Goal: Navigation & Orientation: Understand site structure

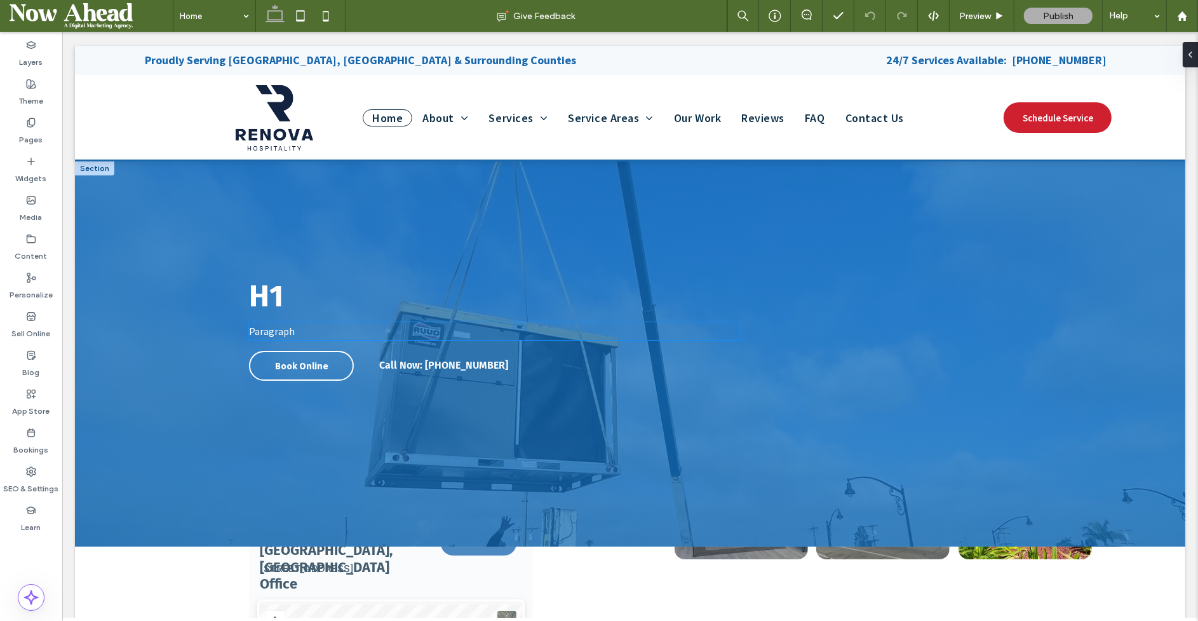
click at [567, 348] on div "Book Online Call Now: (562) 417-7351" at bounding box center [443, 380] width 390 height 67
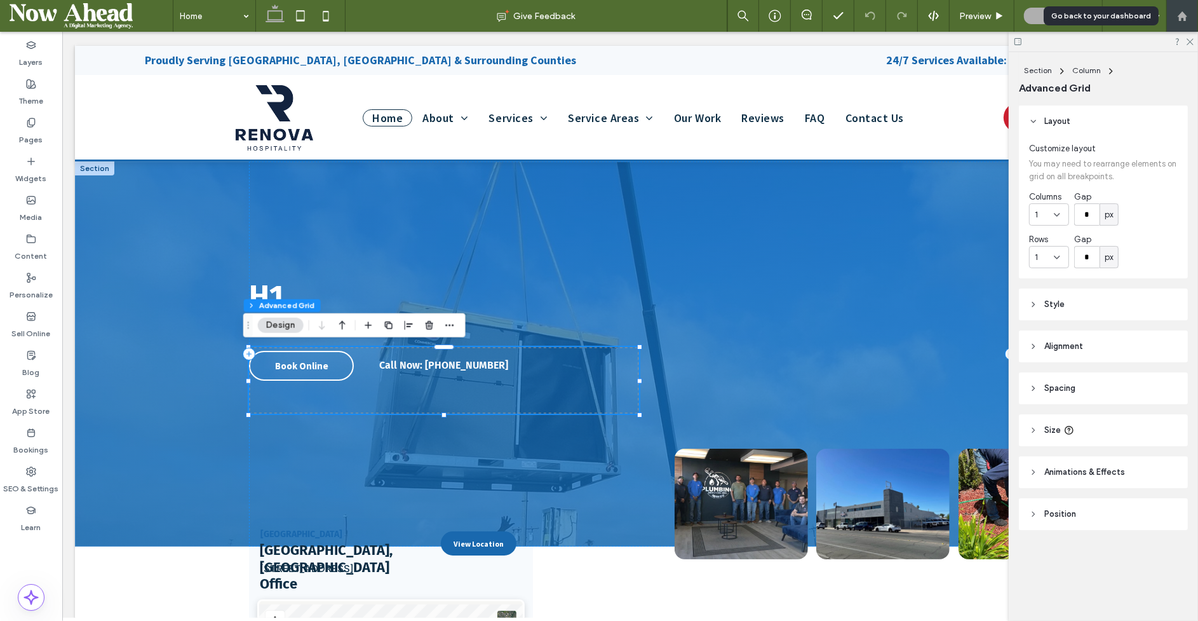
click at [1134, 13] on icon at bounding box center [1182, 16] width 11 height 11
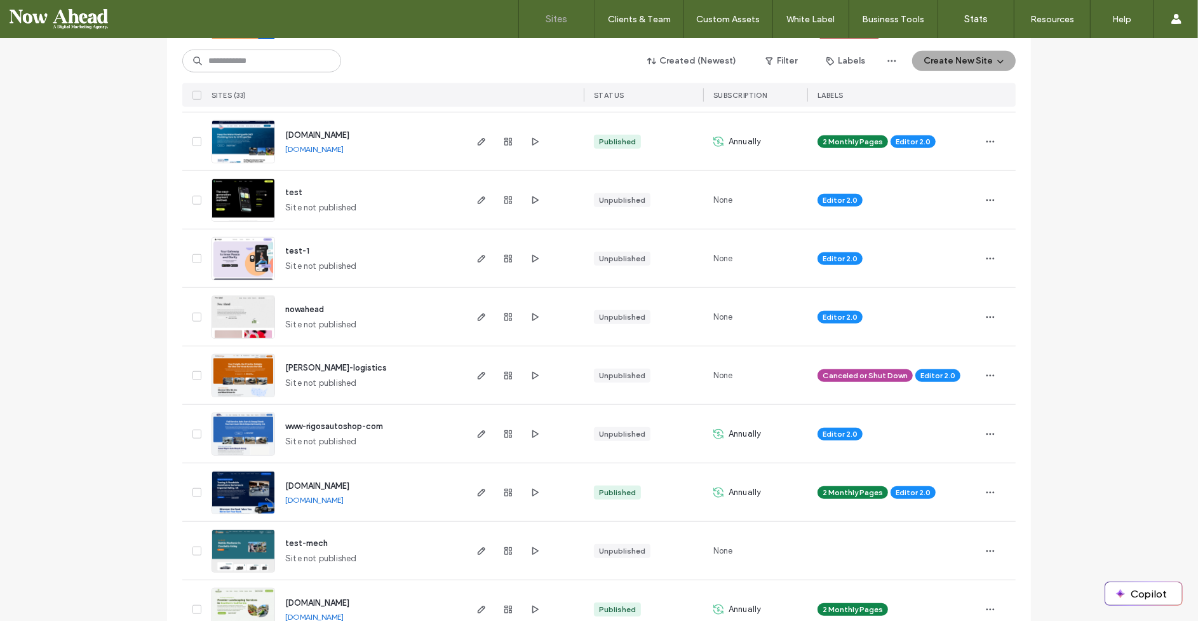
scroll to position [1021, 0]
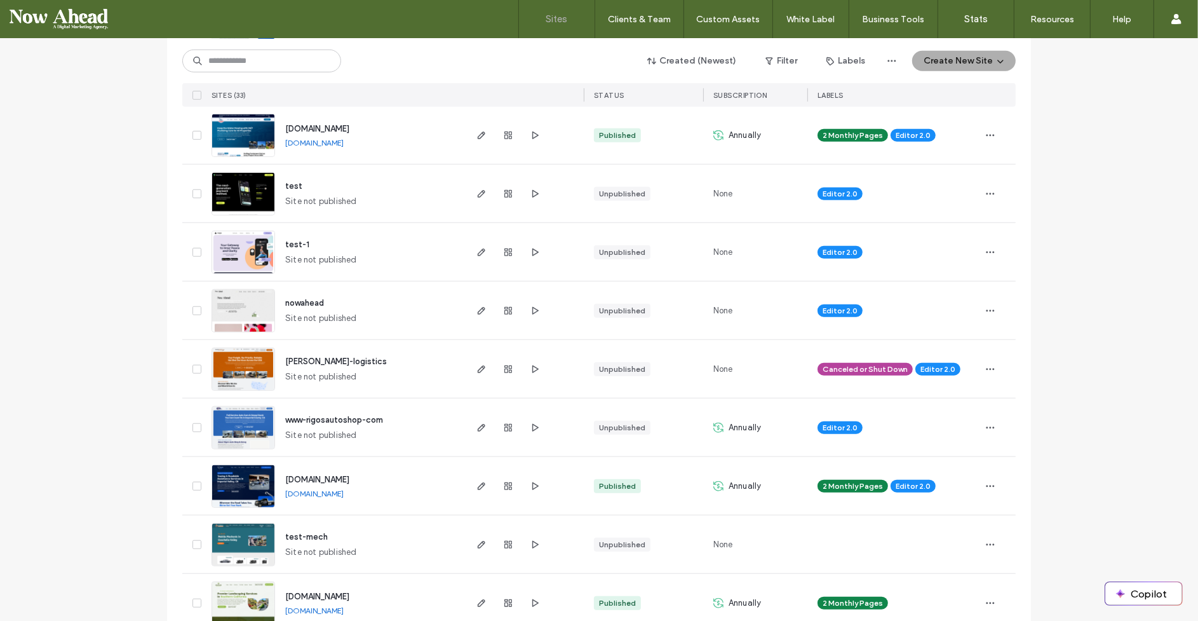
click at [259, 433] on img at bounding box center [243, 450] width 62 height 86
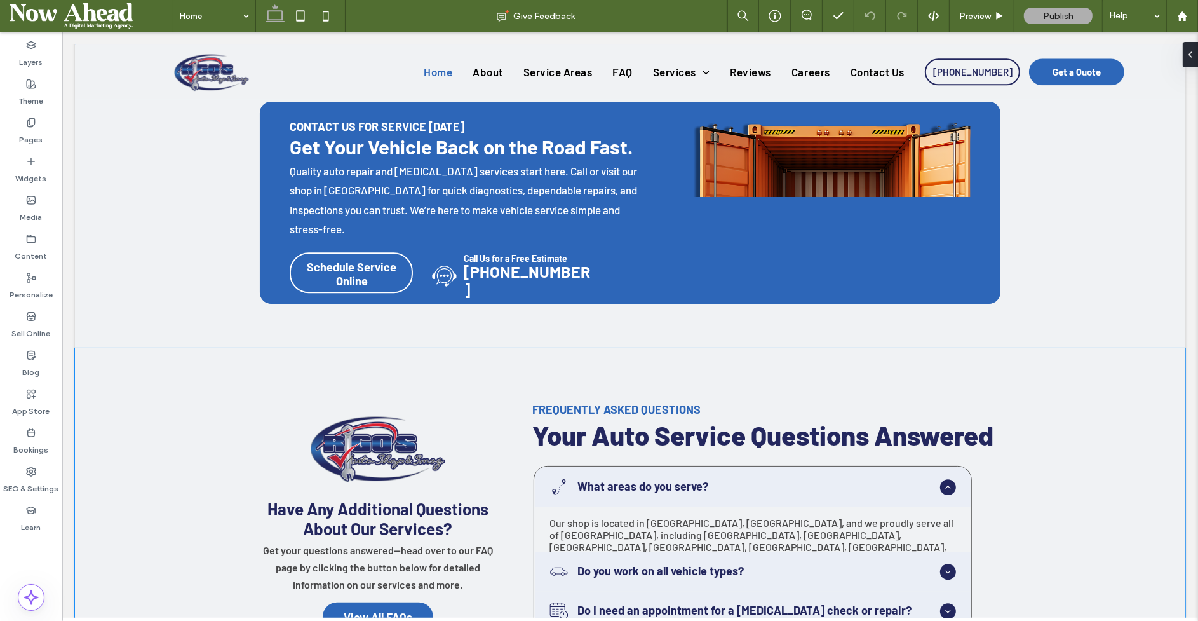
scroll to position [3148, 0]
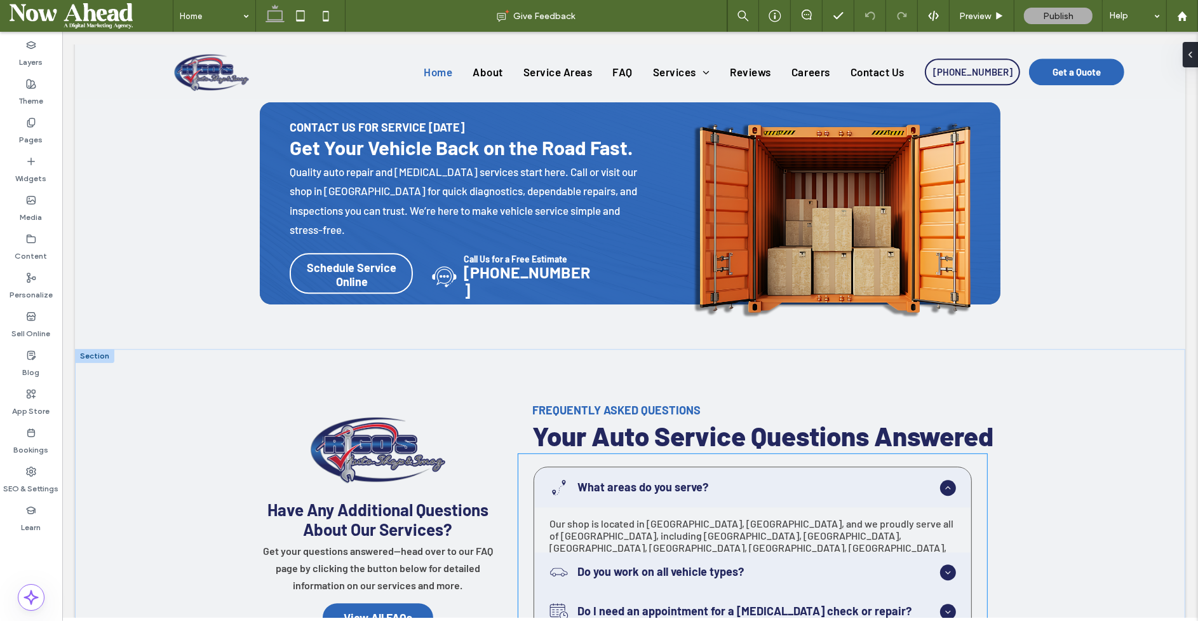
click at [657, 565] on span "Do you work on all vehicle types?" at bounding box center [756, 572] width 358 height 14
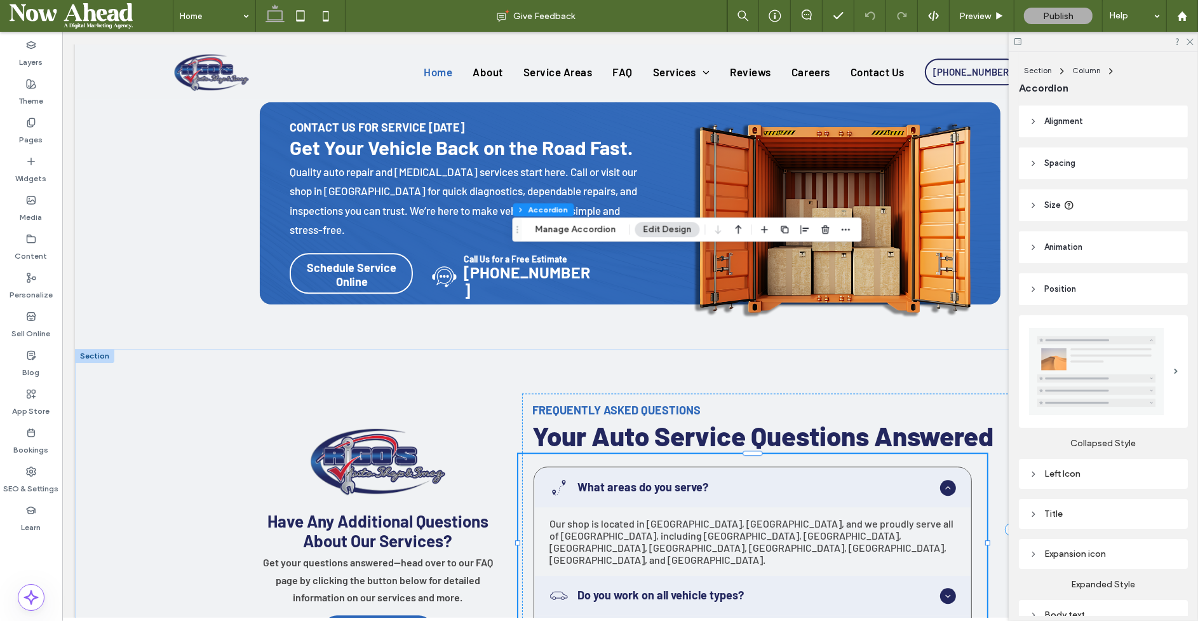
click at [657, 588] on span "Do you work on all vehicle types?" at bounding box center [756, 595] width 358 height 14
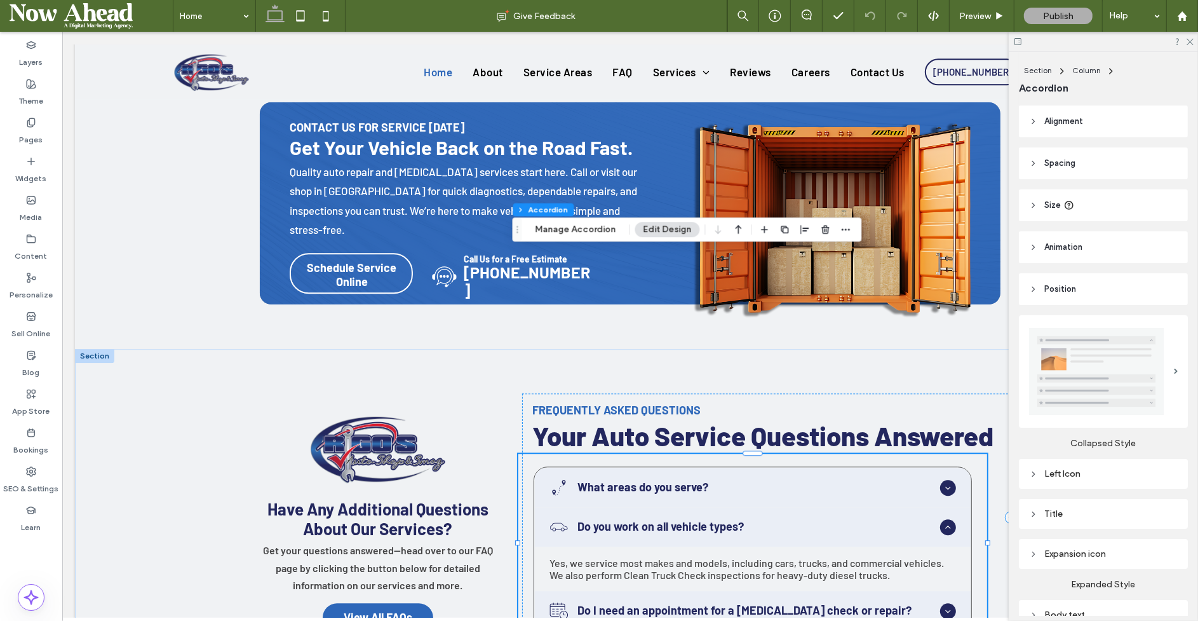
click at [663, 603] on span "Do I need an appointment for a [MEDICAL_DATA] check or repair?" at bounding box center [756, 610] width 358 height 14
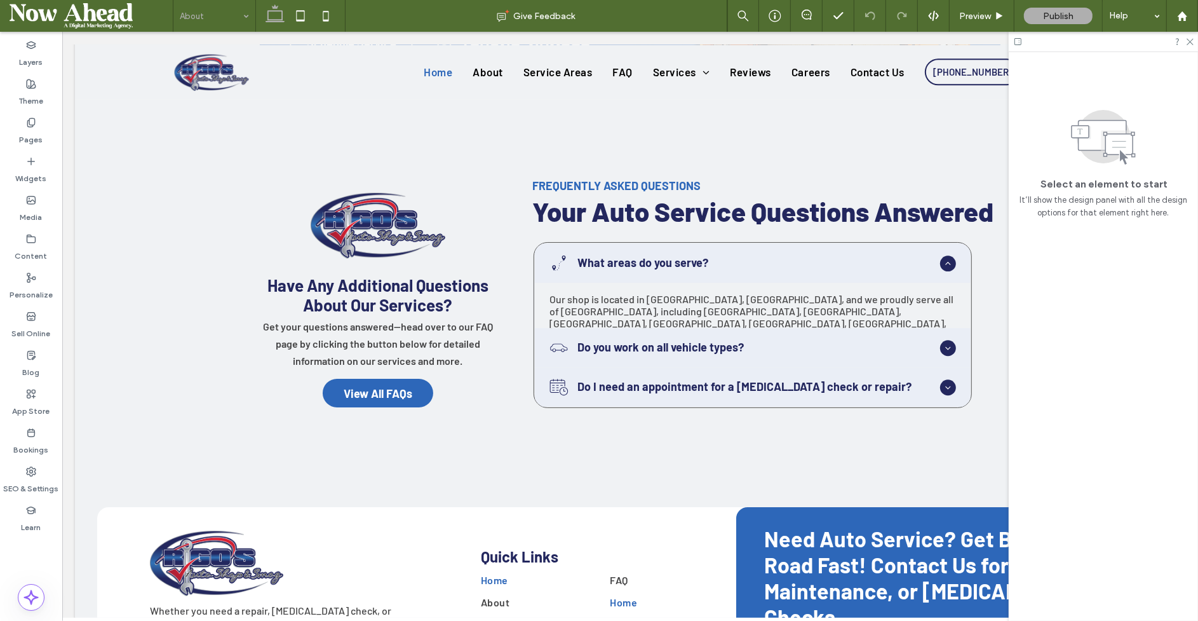
scroll to position [3345, 0]
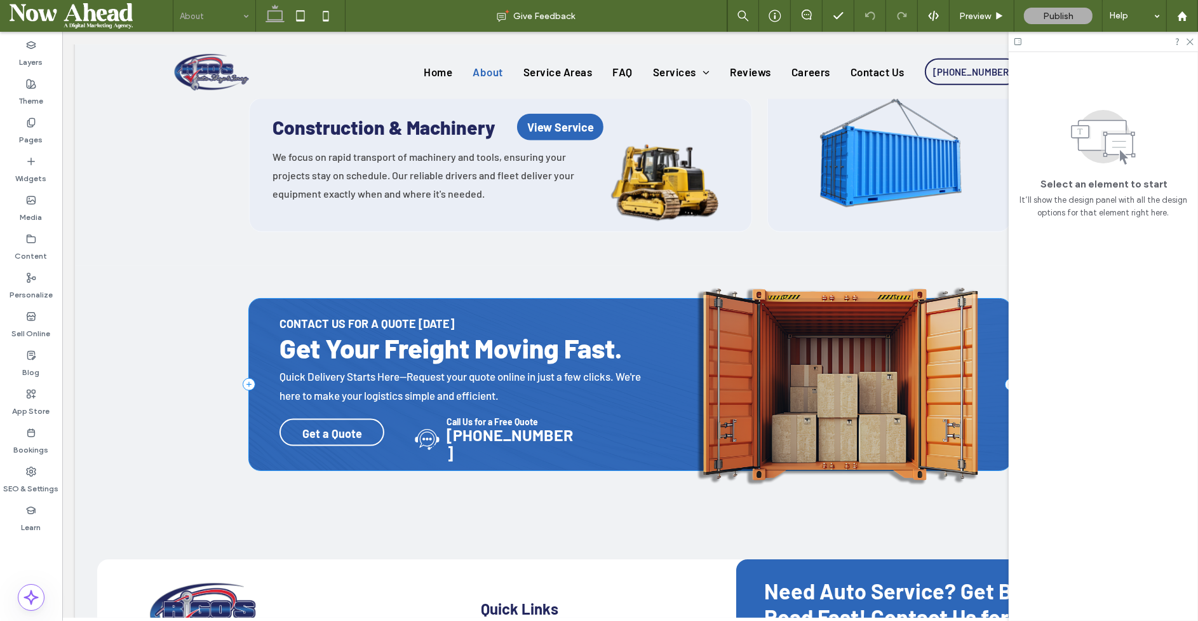
scroll to position [1564, 0]
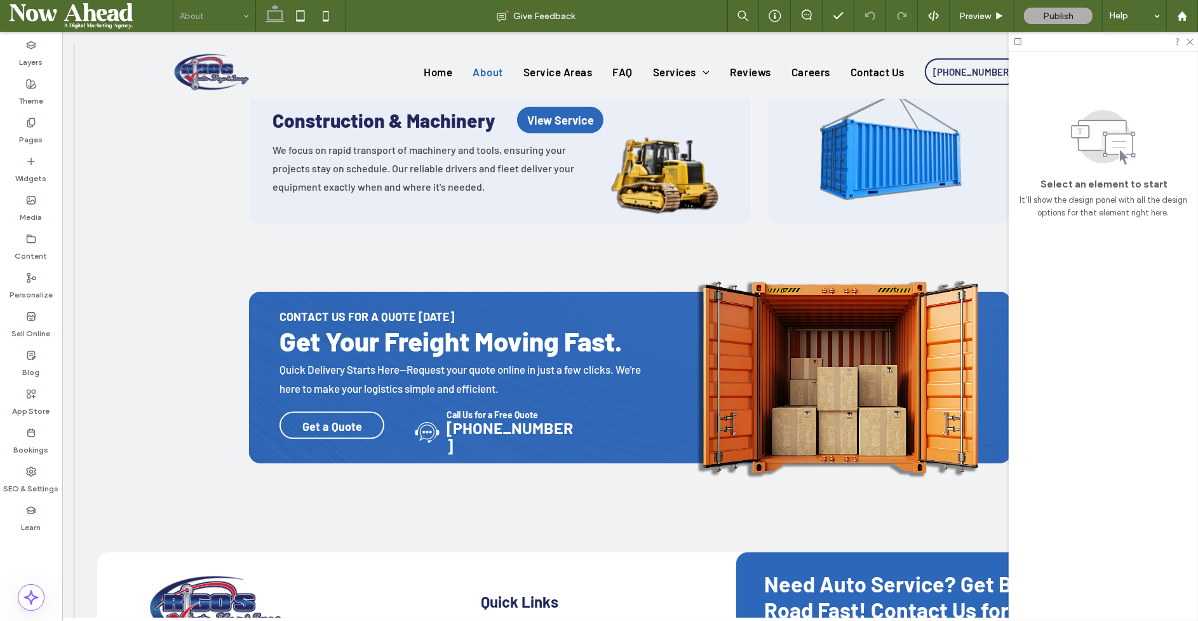
click at [231, 14] on input at bounding box center [211, 16] width 63 height 32
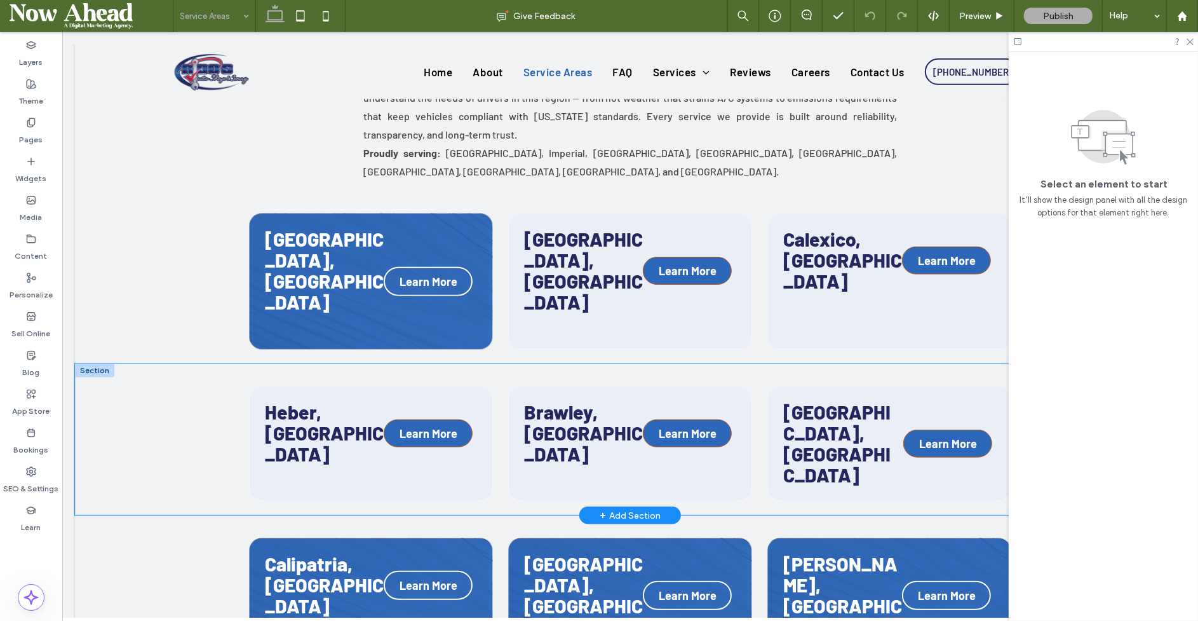
scroll to position [1104, 0]
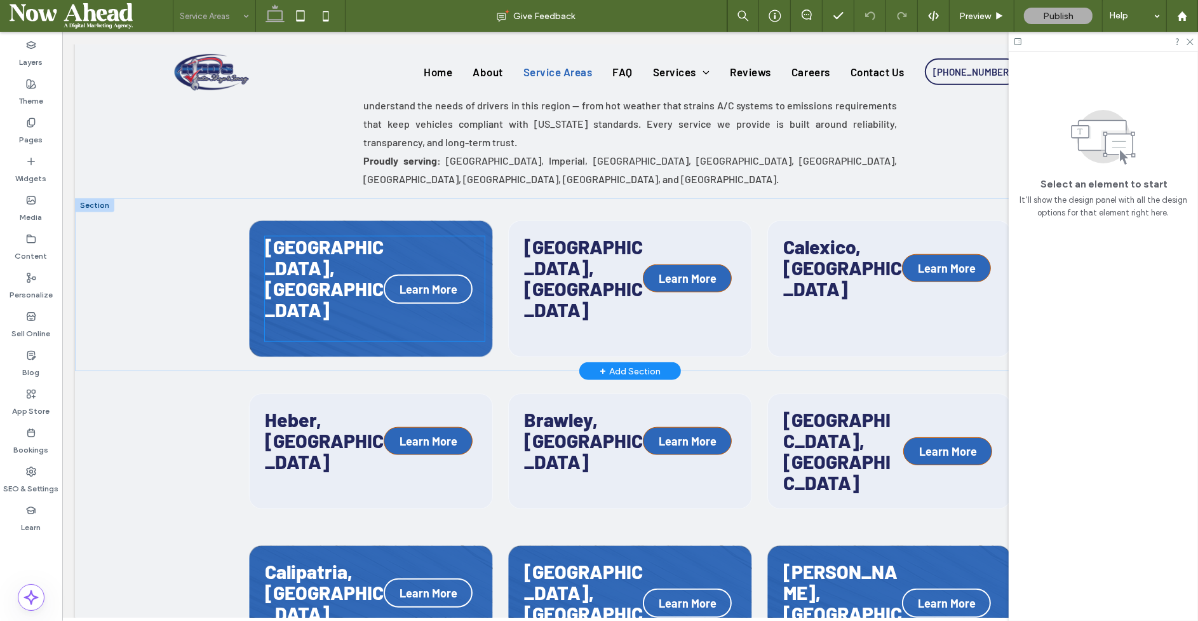
click at [352, 235] on span "[GEOGRAPHIC_DATA], [GEOGRAPHIC_DATA]" at bounding box center [323, 278] width 119 height 86
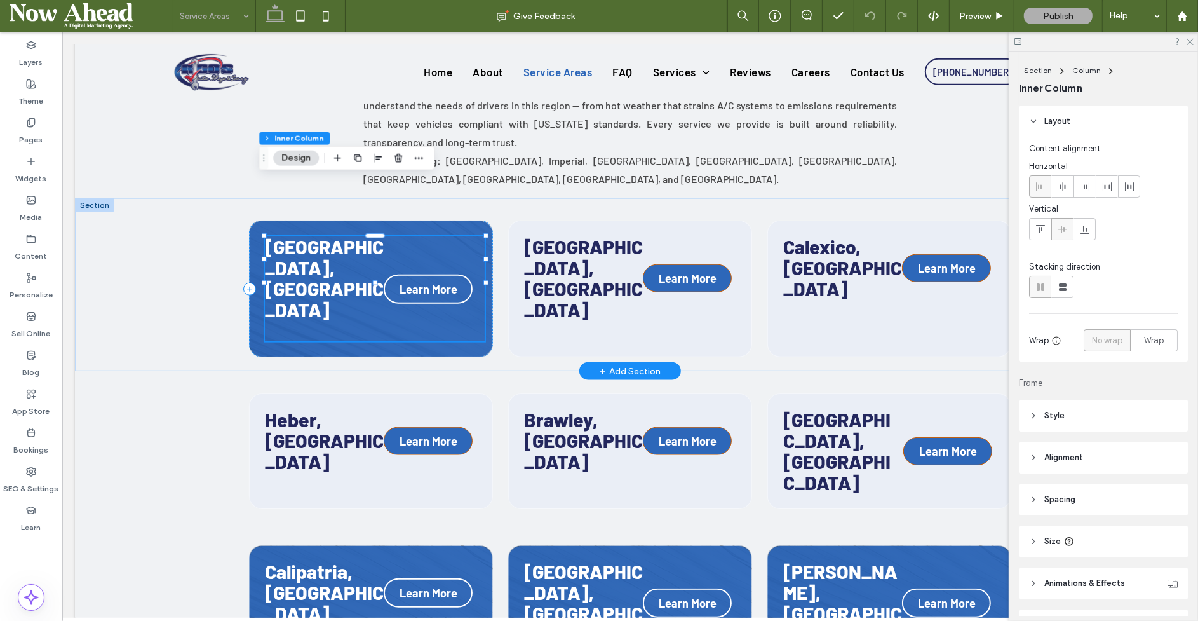
click at [340, 235] on span "[GEOGRAPHIC_DATA], [GEOGRAPHIC_DATA]" at bounding box center [323, 278] width 119 height 86
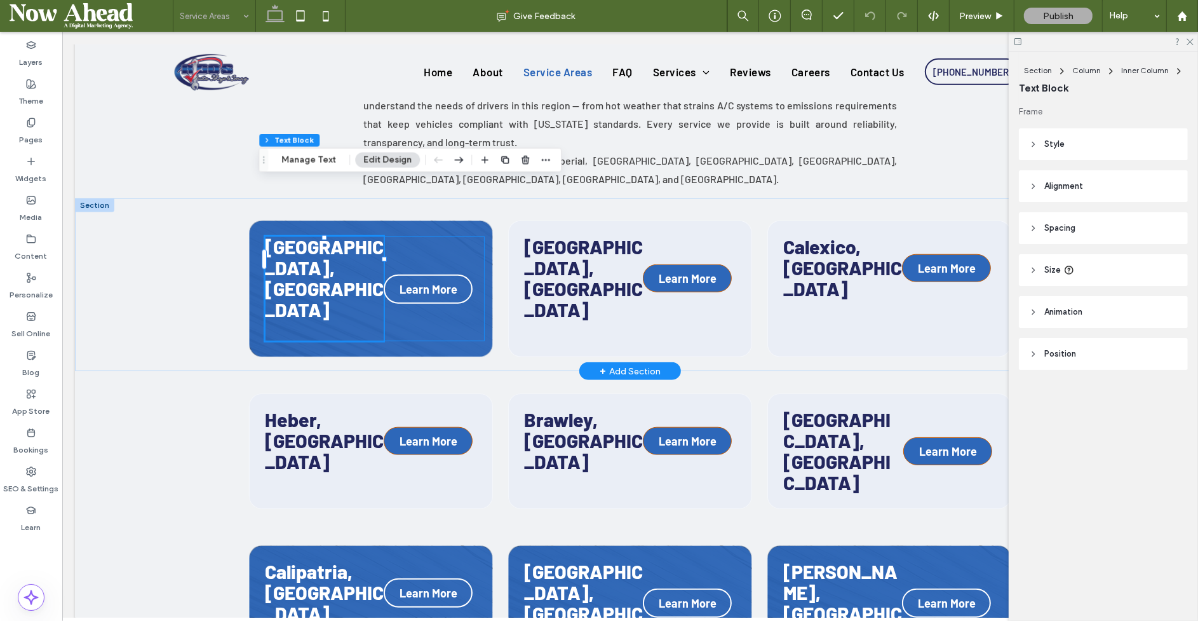
click at [340, 235] on span "[GEOGRAPHIC_DATA], [GEOGRAPHIC_DATA]" at bounding box center [323, 278] width 119 height 86
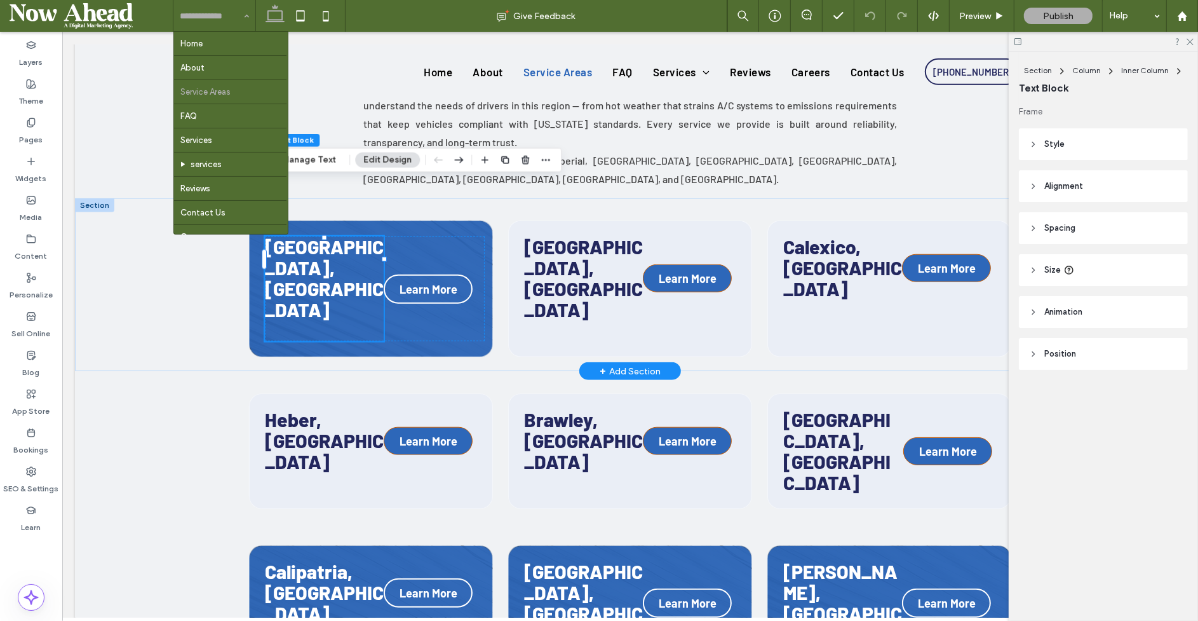
drag, startPoint x: 228, startPoint y: 17, endPoint x: 175, endPoint y: 0, distance: 56.1
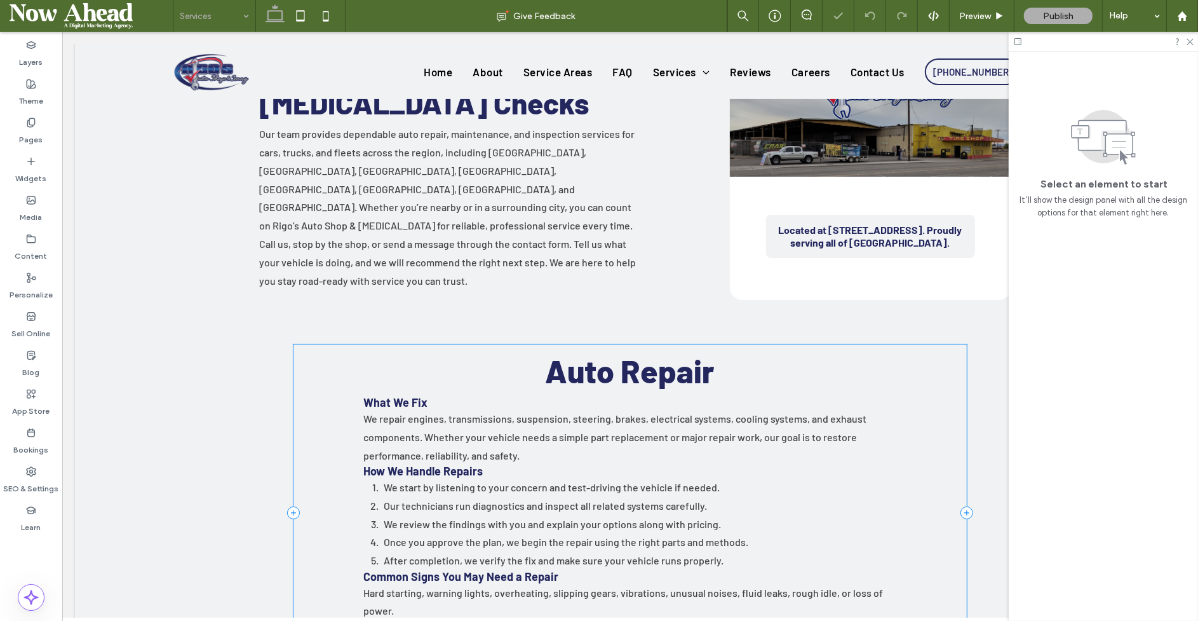
scroll to position [537, 0]
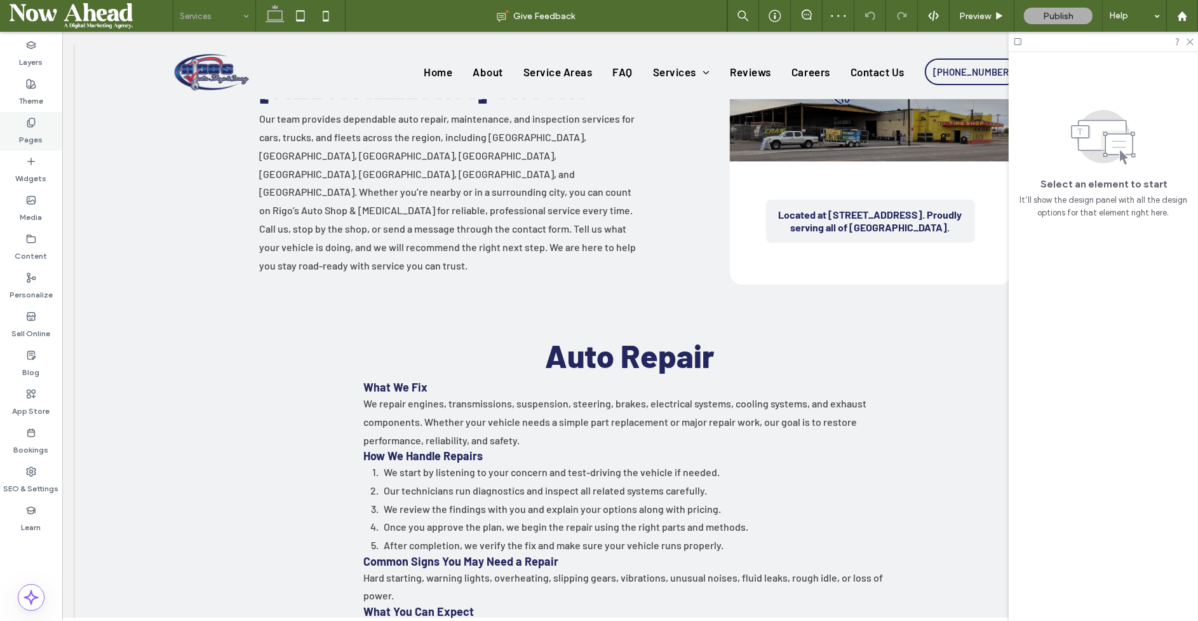
click at [27, 140] on label "Pages" at bounding box center [32, 137] width 24 height 18
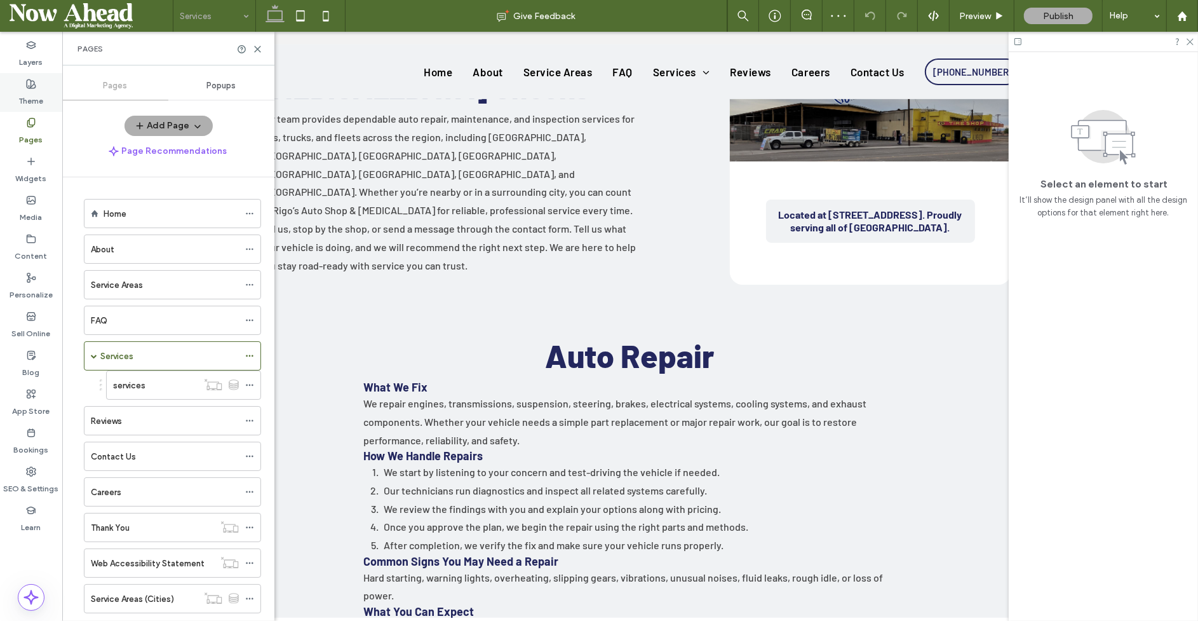
click at [19, 93] on label "Theme" at bounding box center [31, 98] width 25 height 18
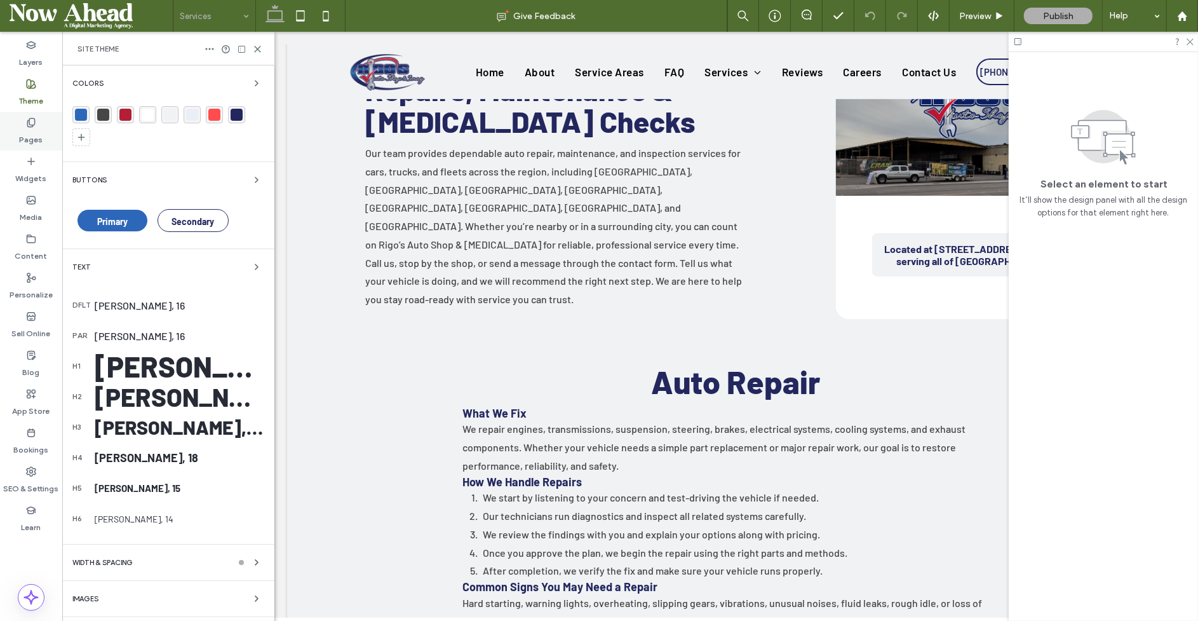
click at [27, 135] on label "Pages" at bounding box center [32, 137] width 24 height 18
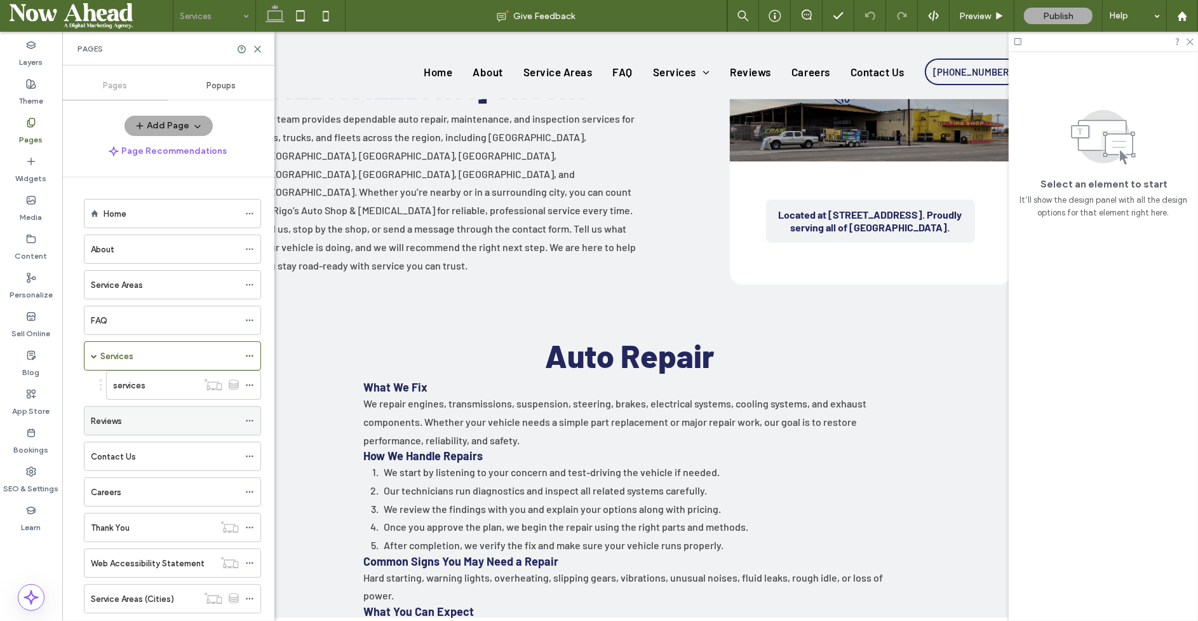
click at [100, 410] on label "Reviews" at bounding box center [106, 421] width 31 height 22
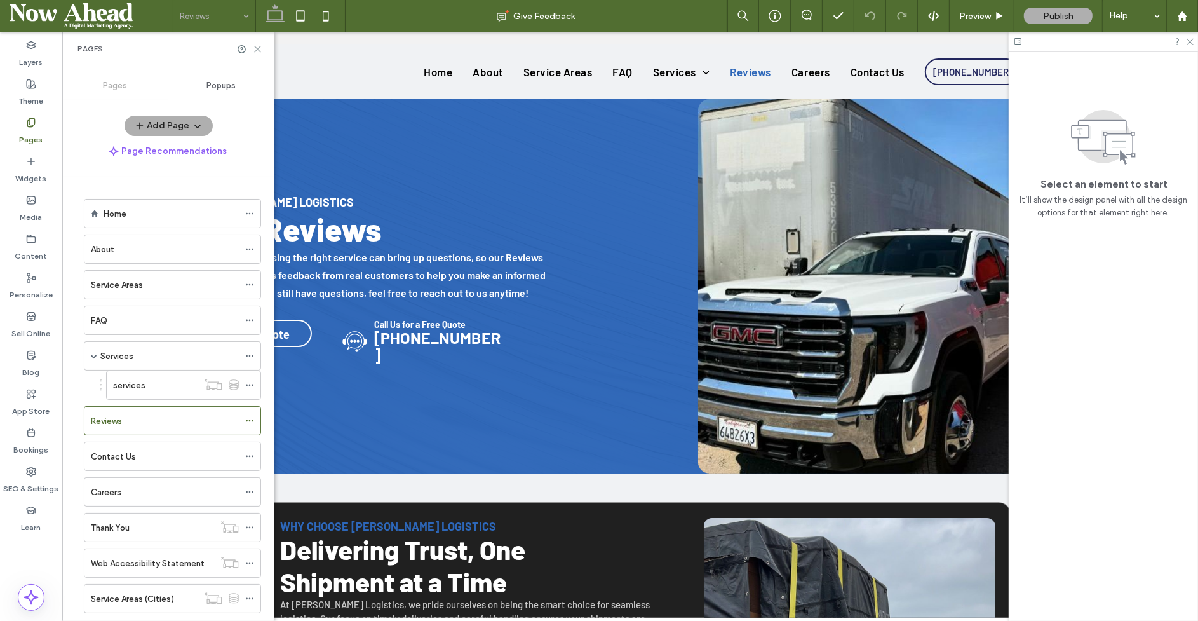
click at [253, 52] on icon at bounding box center [258, 49] width 10 height 10
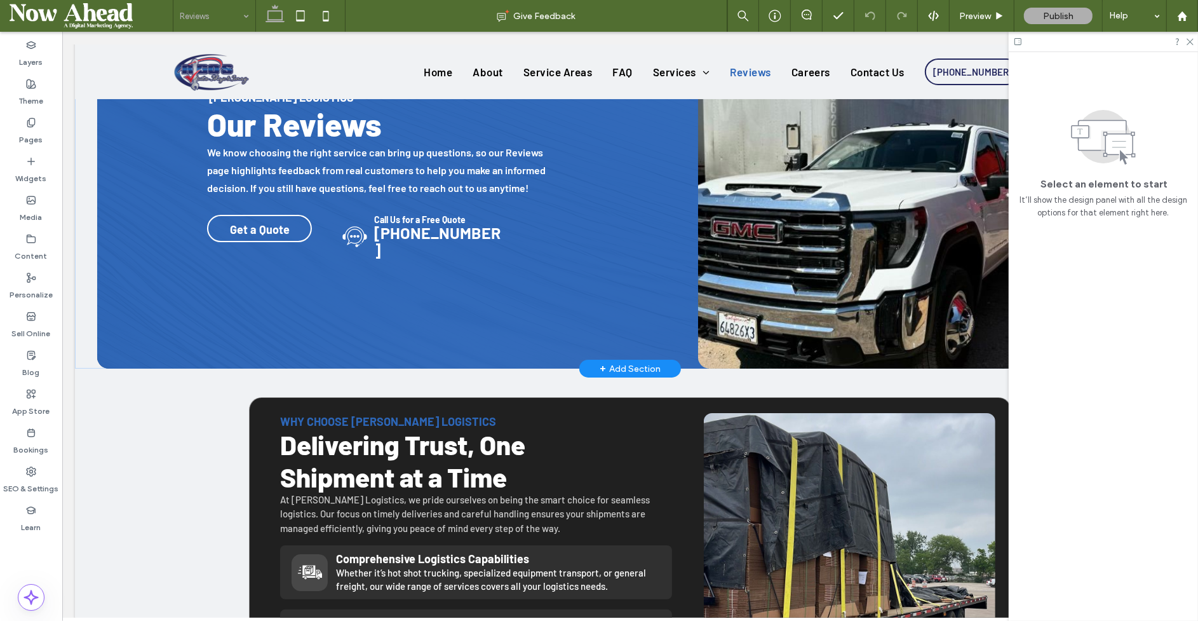
scroll to position [54, 0]
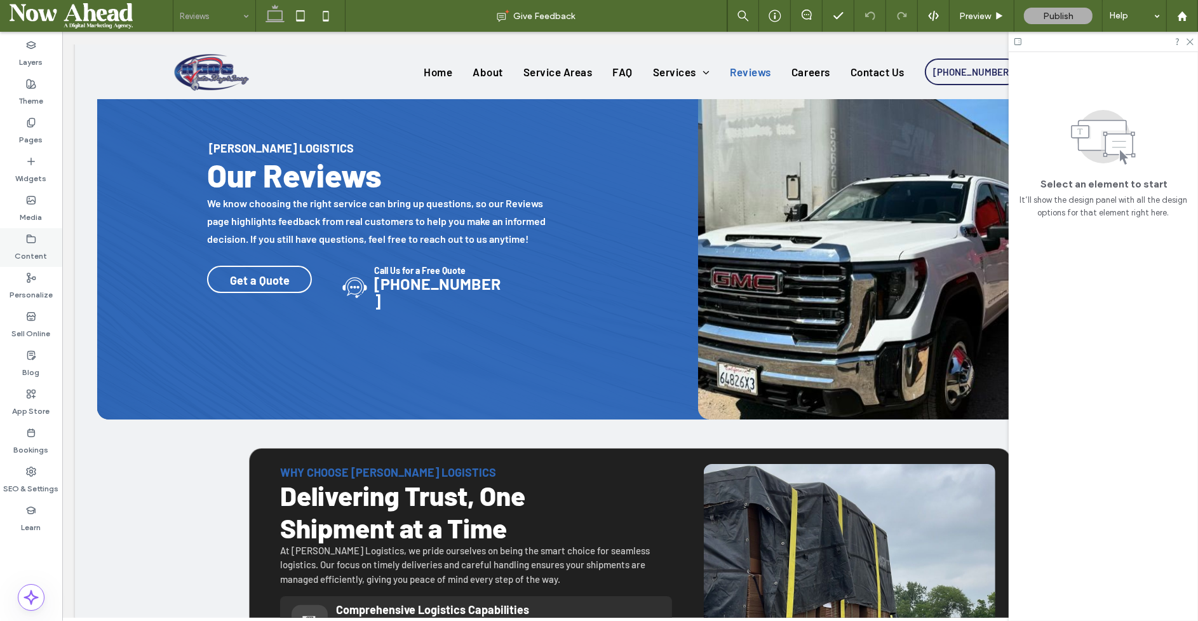
click at [32, 250] on label "Content" at bounding box center [31, 253] width 32 height 18
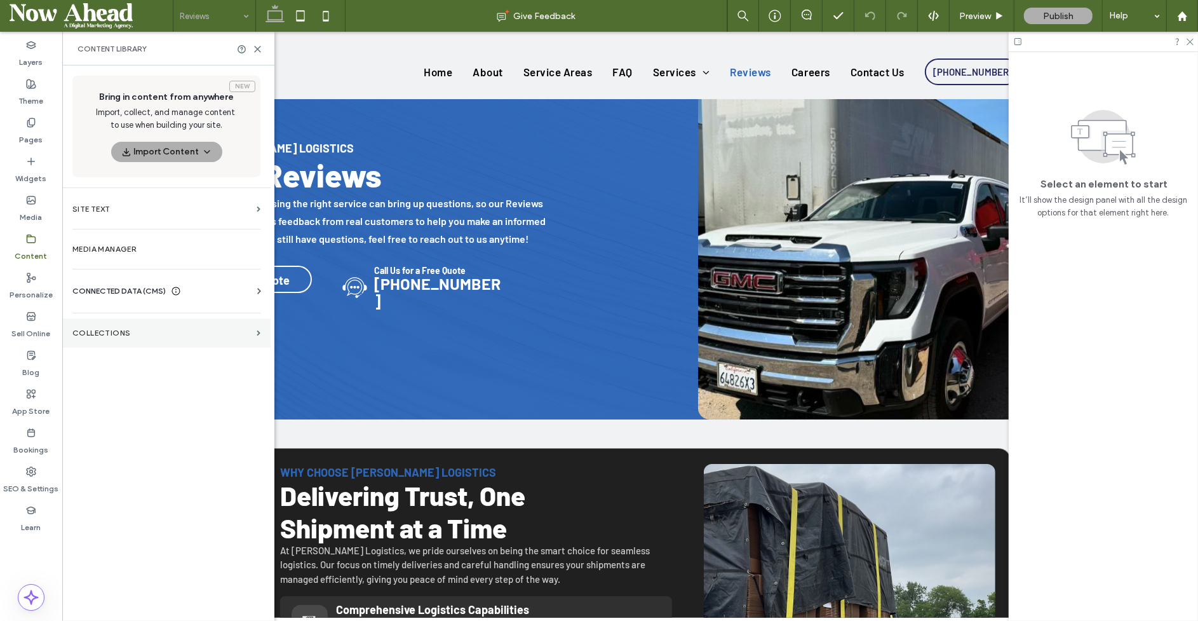
click at [136, 336] on section "Collections" at bounding box center [166, 332] width 208 height 29
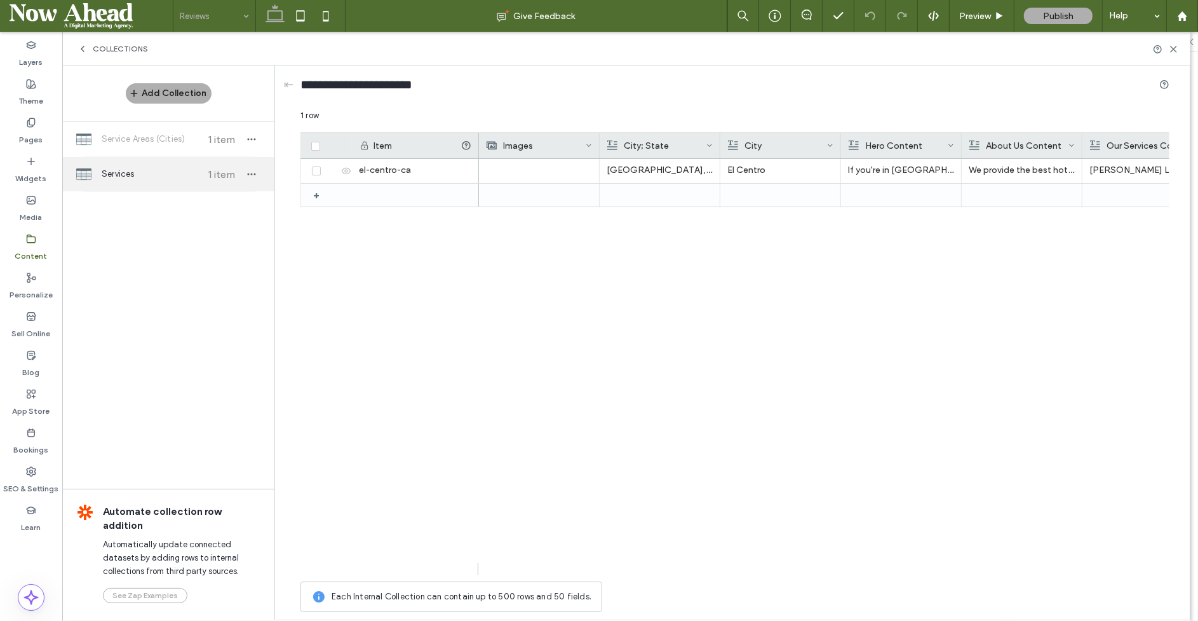
click at [173, 171] on span "Services" at bounding box center [149, 174] width 95 height 13
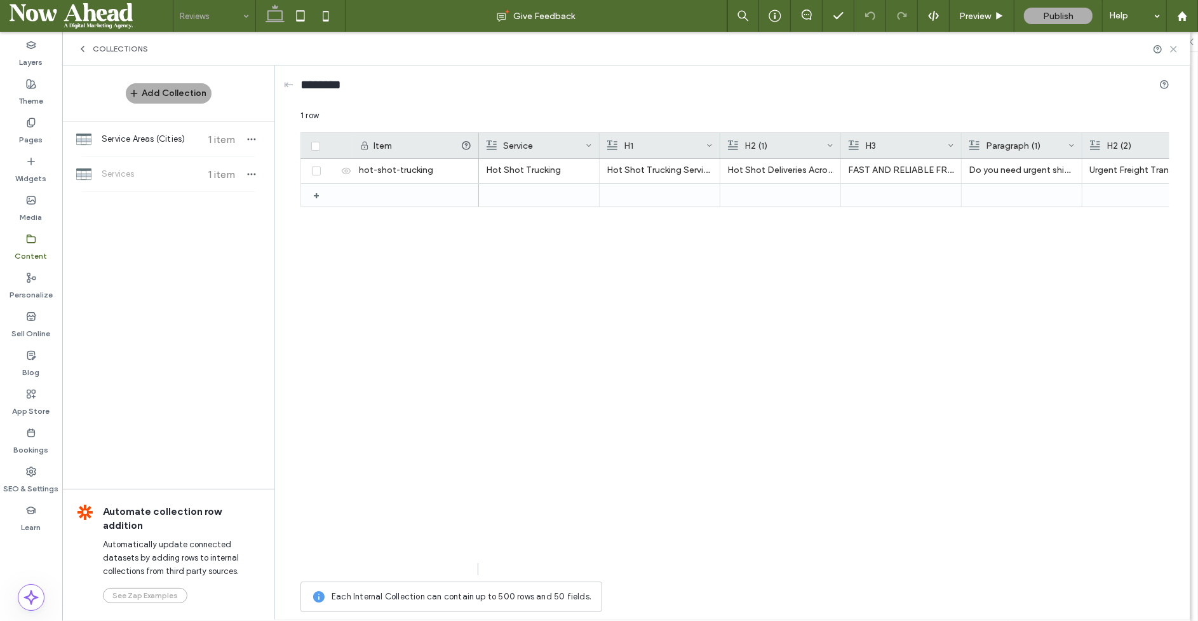
click at [1173, 44] on icon at bounding box center [1174, 49] width 10 height 10
